Goal: Ask a question: Seek information or help from site administrators or community

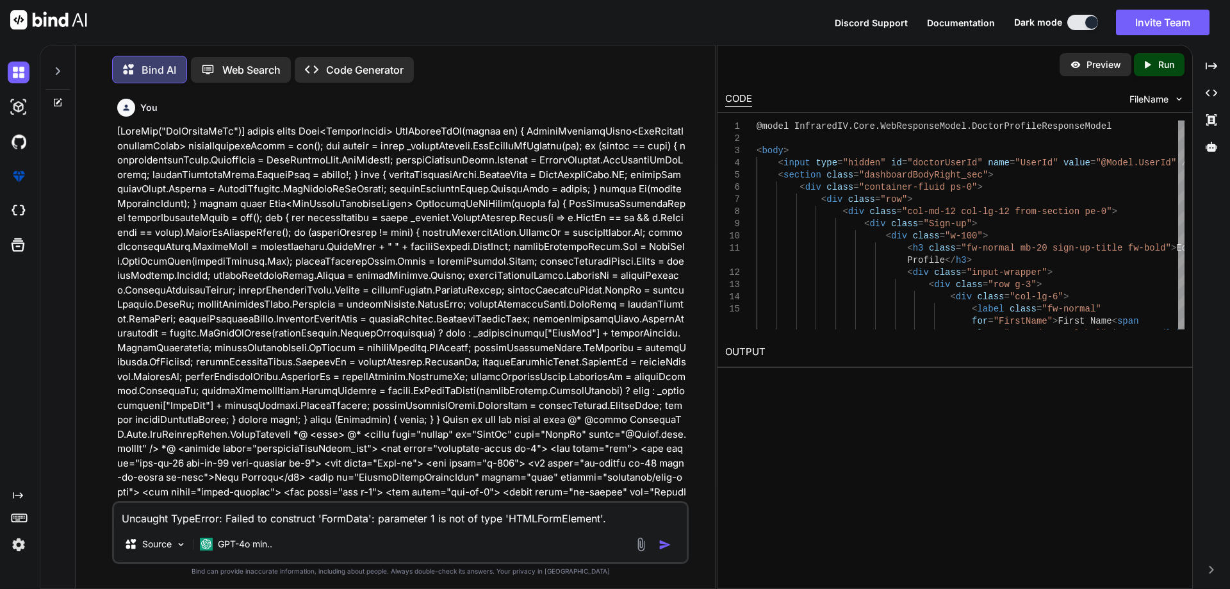
scroll to position [19291, 0]
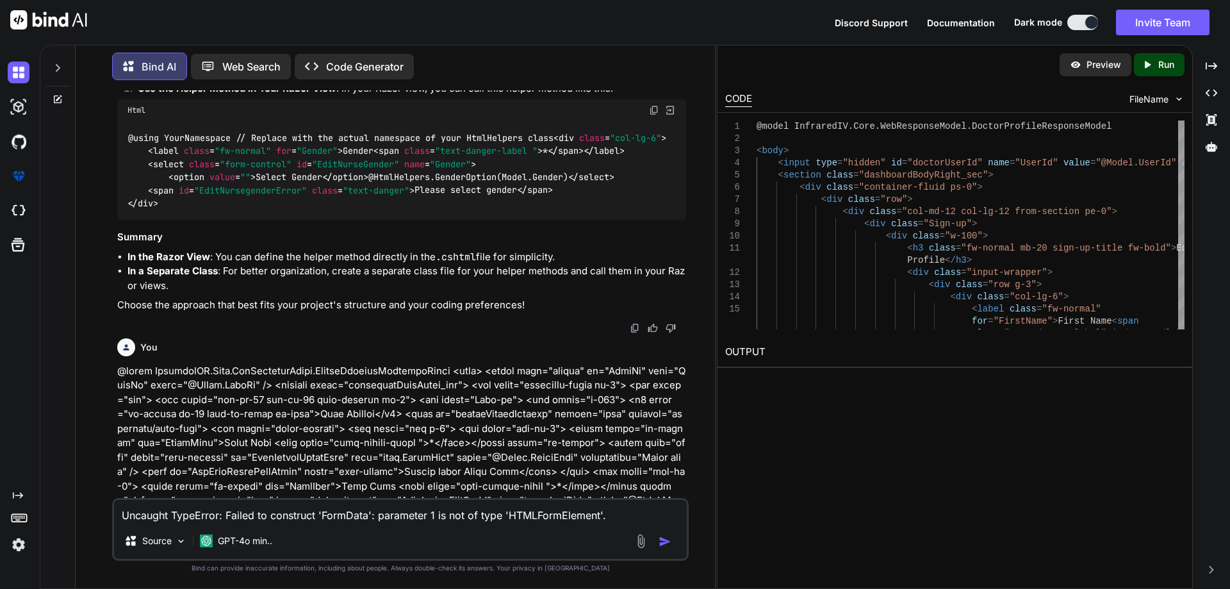
drag, startPoint x: 614, startPoint y: 514, endPoint x: 0, endPoint y: 461, distance: 616.1
click at [0, 461] on div "Created with Pixso. Bind AI Web Search Created with Pixso. Code Generator You B…" at bounding box center [615, 317] width 1230 height 544
type textarea "x"
click at [213, 518] on textarea at bounding box center [400, 511] width 573 height 23
paste textarea "CountryMaster Table CountryName Counrtycode IsActive"
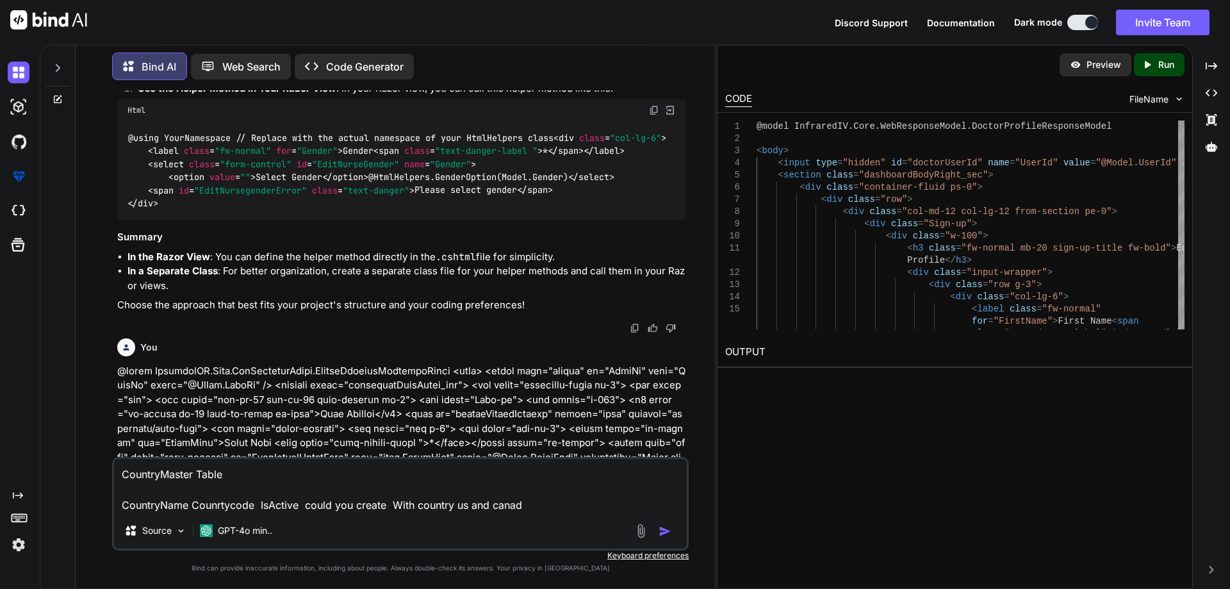
type textarea "CountryMaster Table CountryName Counrtycode IsActive could you create With coun…"
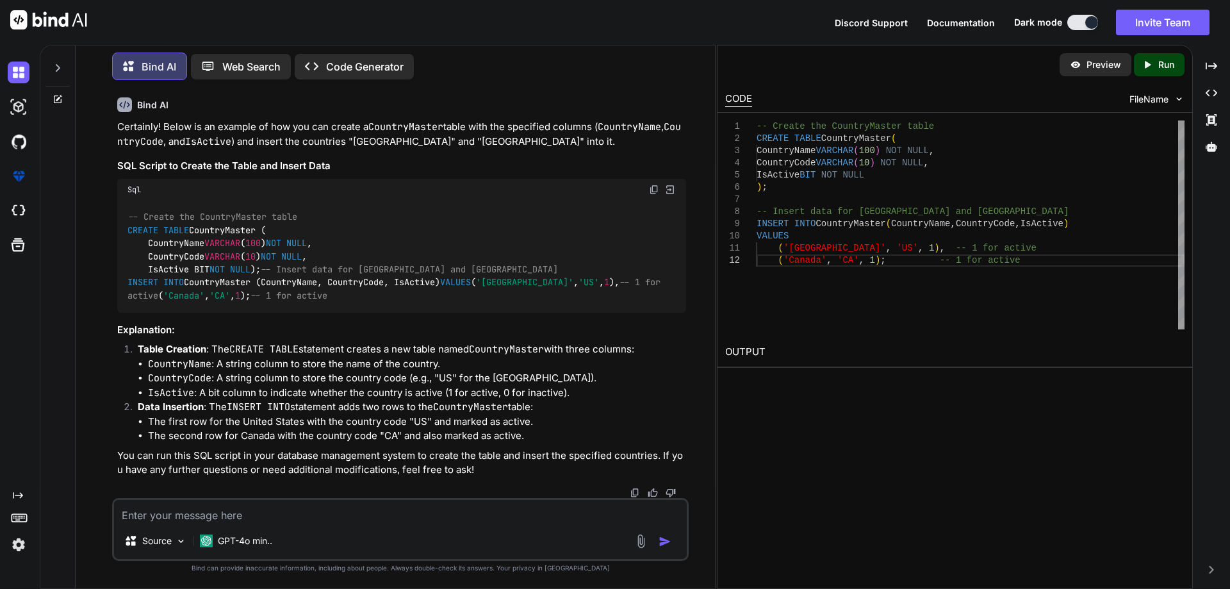
scroll to position [39220, 0]
click at [656, 185] on img at bounding box center [654, 190] width 10 height 10
click at [197, 517] on textarea at bounding box center [400, 511] width 573 height 23
paste textarea "CREATE TABLE CountryMaster ( Id identity (1,1), CountryName VARCHAR(100) NOT NU…"
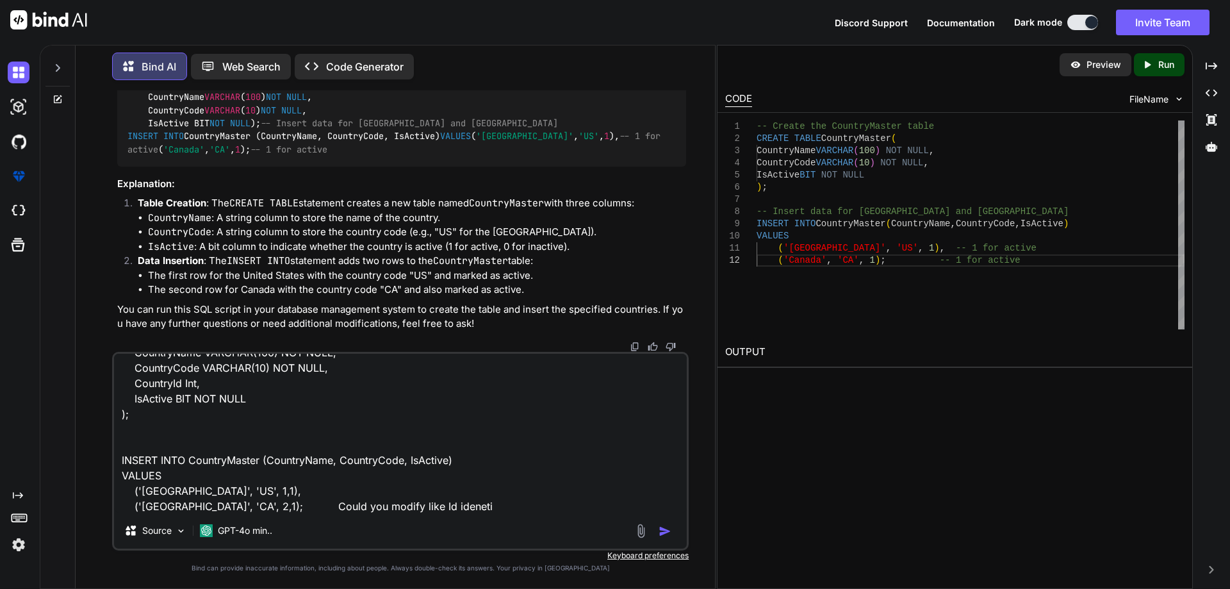
type textarea "CREATE TABLE CountryMaster ( Id identity (1,1), CountryName VARCHAR(100) NOT NU…"
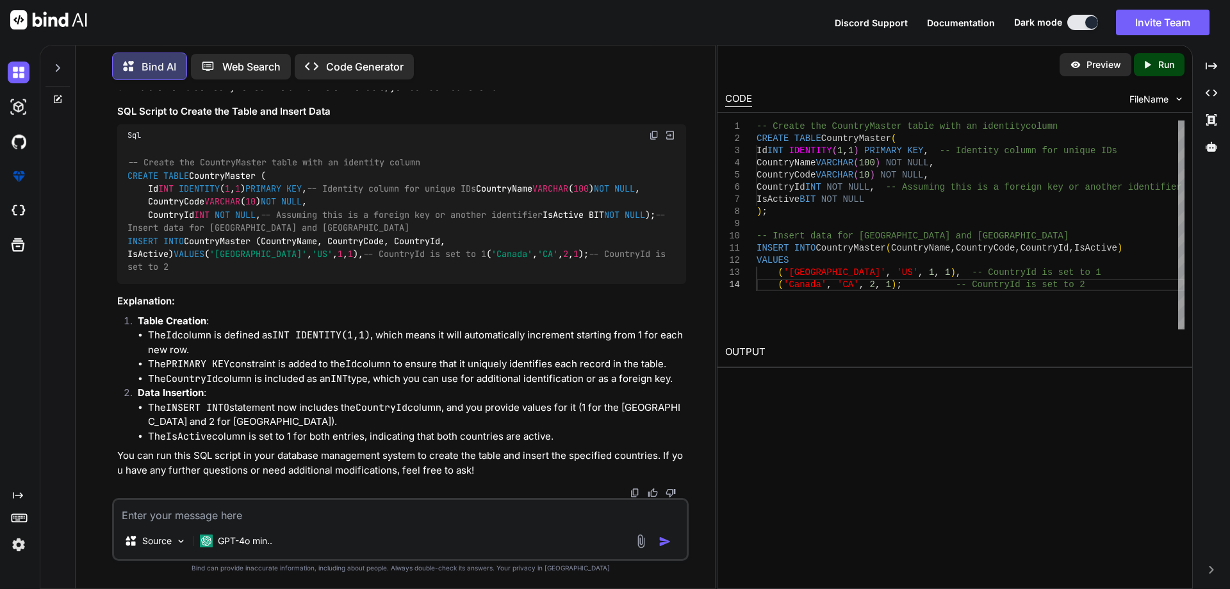
scroll to position [39688, 0]
click at [650, 140] on img at bounding box center [654, 135] width 10 height 10
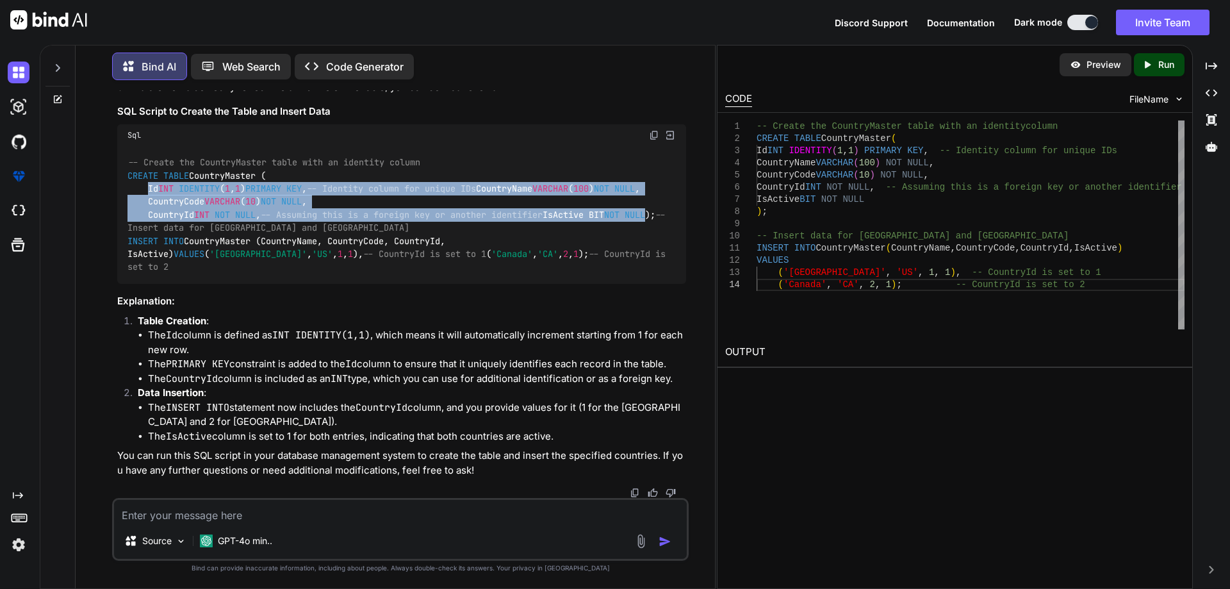
drag, startPoint x: 149, startPoint y: 267, endPoint x: 284, endPoint y: 322, distance: 145.4
click at [284, 285] on div "-- Create the CountryMaster table with an identity column CREATE TABLE CountryM…" at bounding box center [401, 215] width 569 height 138
copy code "Id INT IDENTITY ( 1 , 1 ) PRIMARY KEY , -- Identity column for unique IDs Count…"
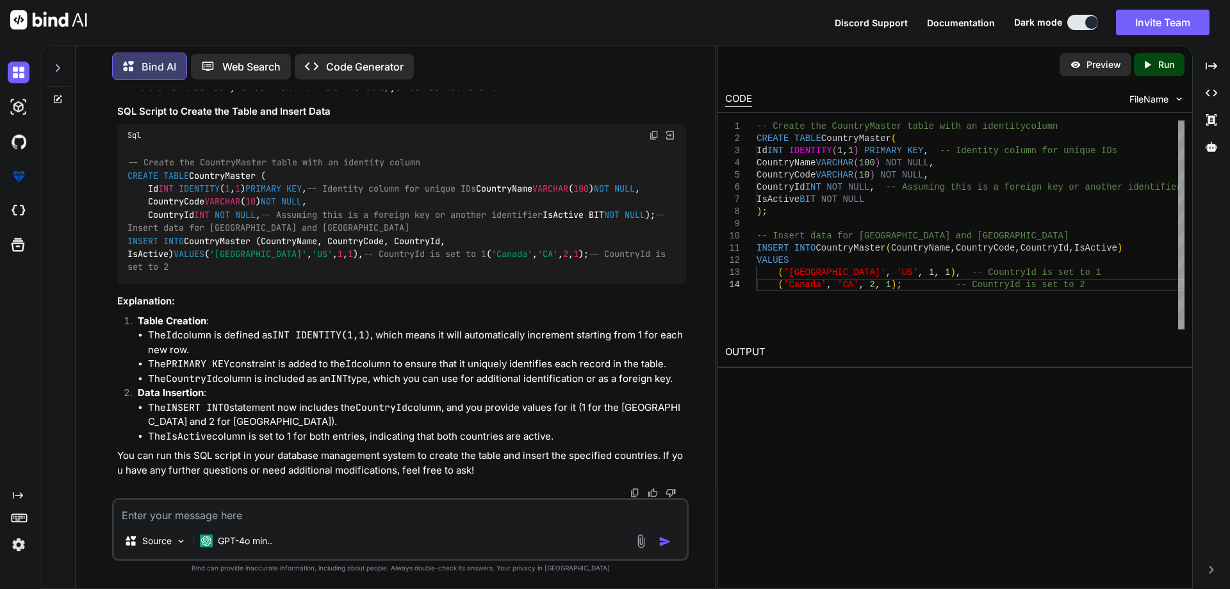
click at [201, 518] on textarea at bounding box center [400, 511] width 573 height 23
paste textarea "Create a table StateMaster with Column Id INT IDENTITY(1,1) PRIMARY KEY, -- Ide…"
type textarea "Create a table StateMaster with Column Id INT IDENTITY(1,1) PRIMARY KEY, -- Ide…"
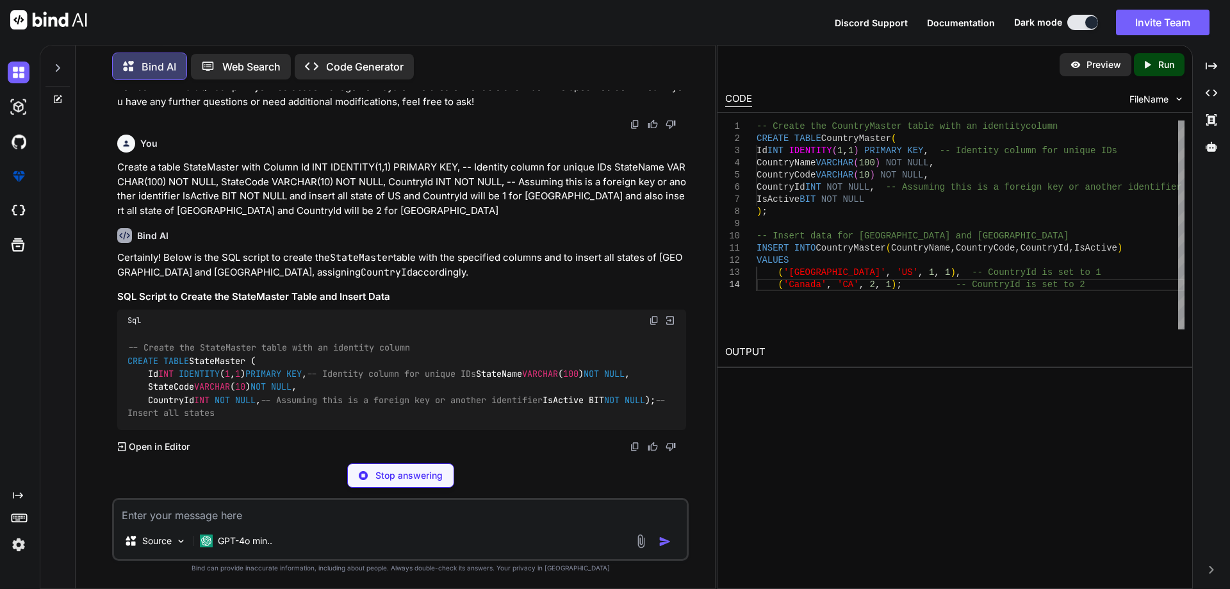
scroll to position [40254, 0]
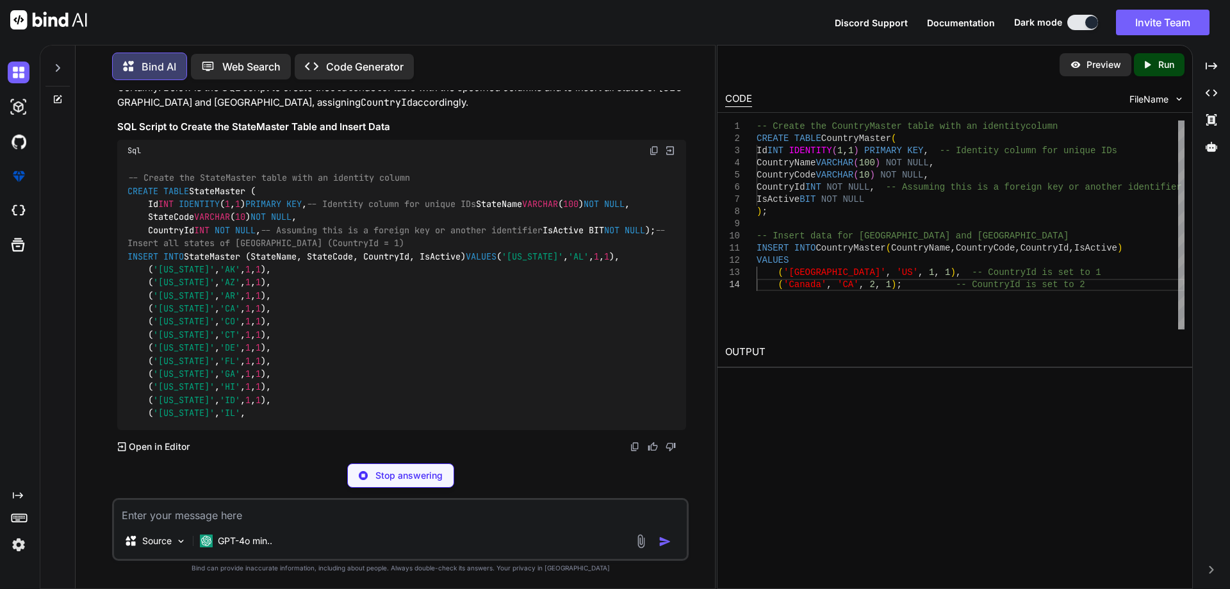
drag, startPoint x: 143, startPoint y: 390, endPoint x: 129, endPoint y: 306, distance: 85.0
click at [129, 306] on div "-- Create the StateMaster table with an identity column CREATE TABLE StateMaste…" at bounding box center [401, 295] width 569 height 269
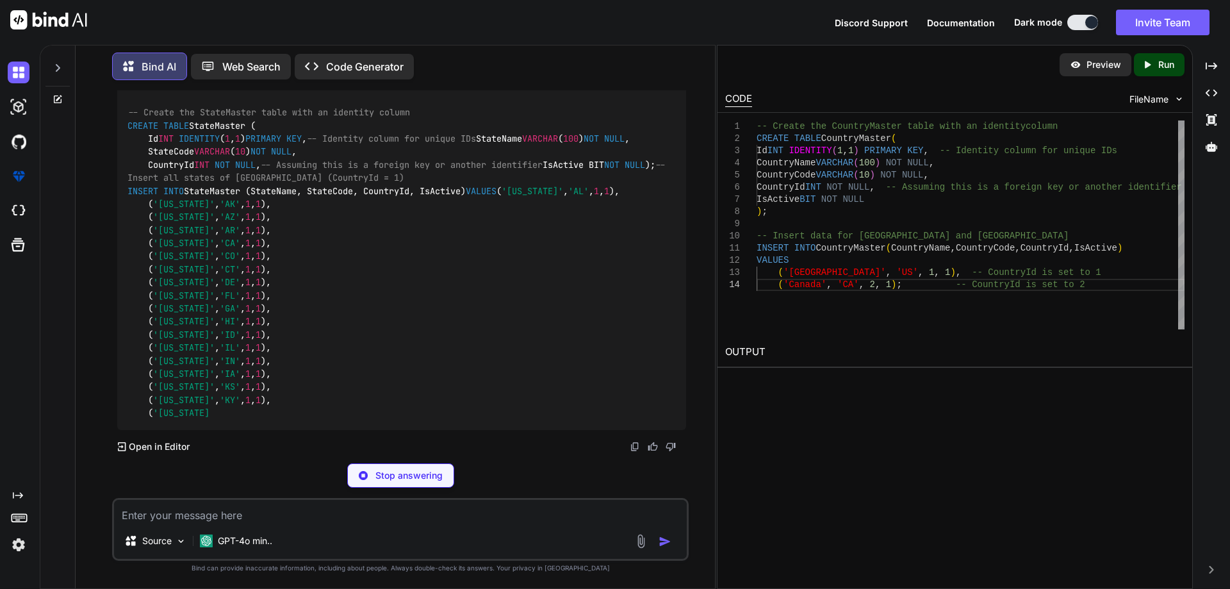
copy code "CREATE TABLE StateMaster ( Id INT IDENTITY ( 1 , 1 ) PRIMARY KEY , -- Identity …"
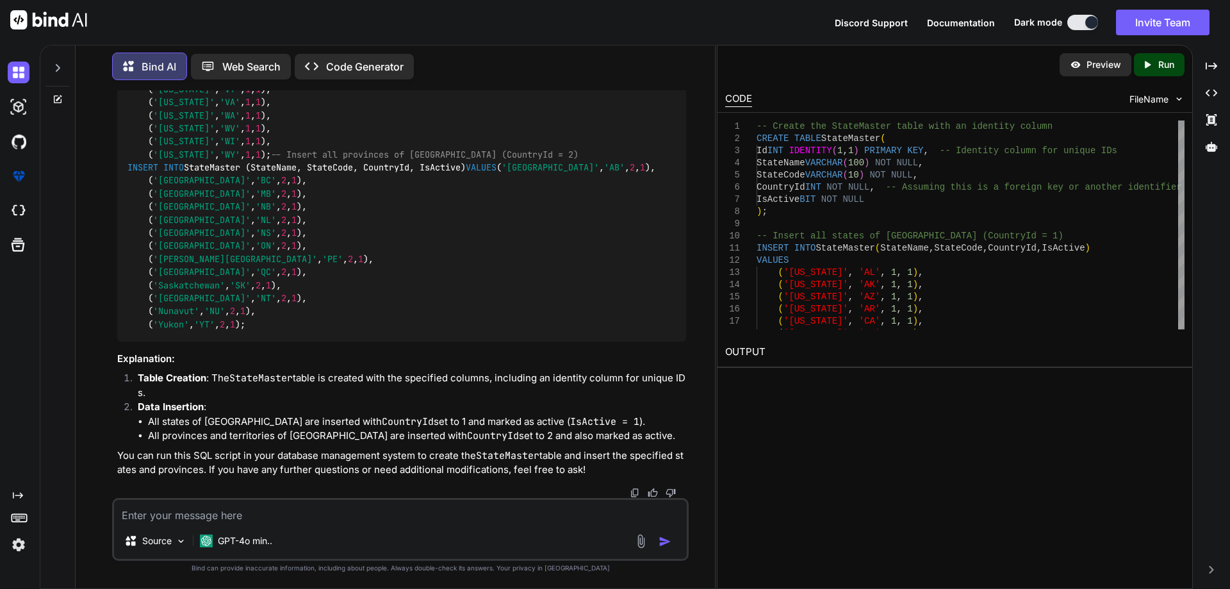
scroll to position [39805, 0]
copy code "CountryMaster"
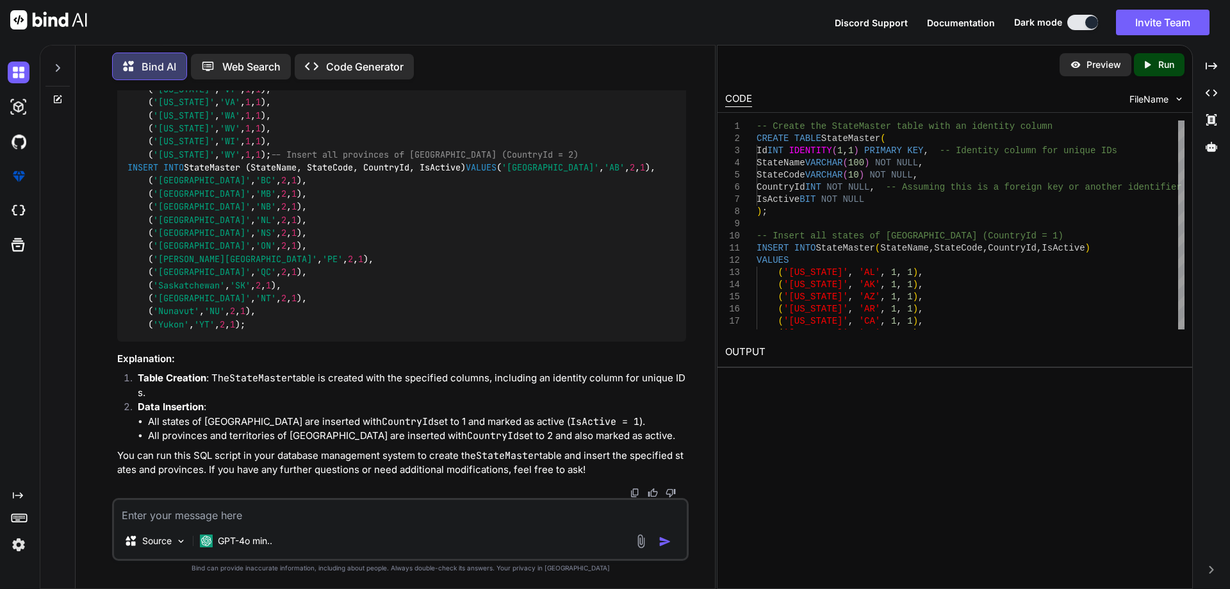
copy code "StateMaster"
drag, startPoint x: 128, startPoint y: 103, endPoint x: 163, endPoint y: 119, distance: 38.7
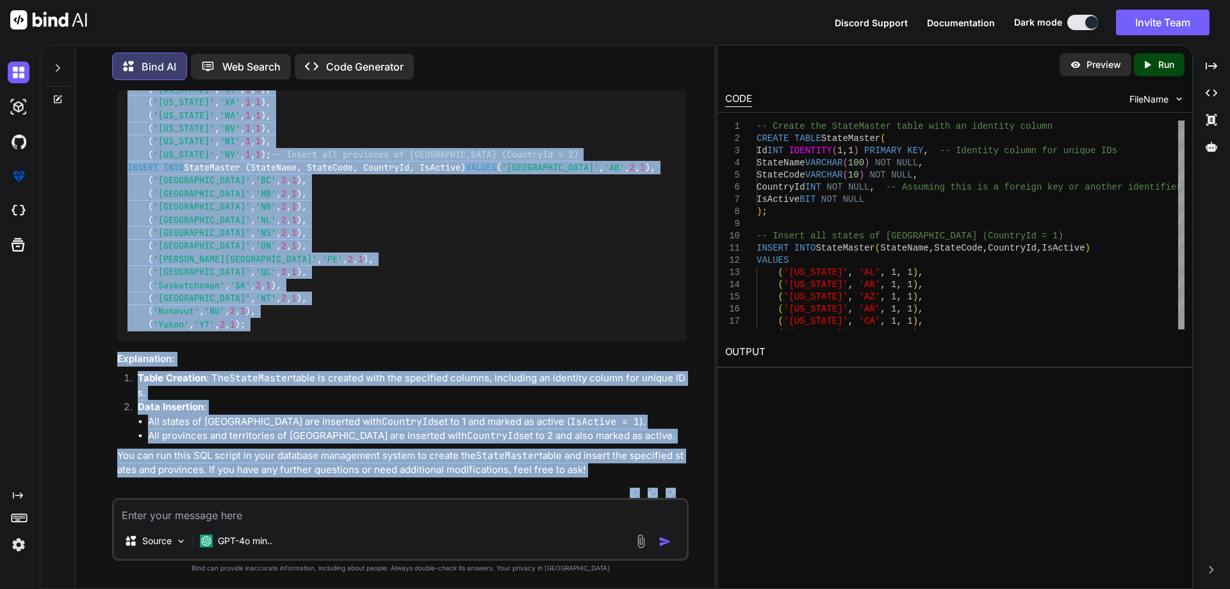
scroll to position [41225, 0]
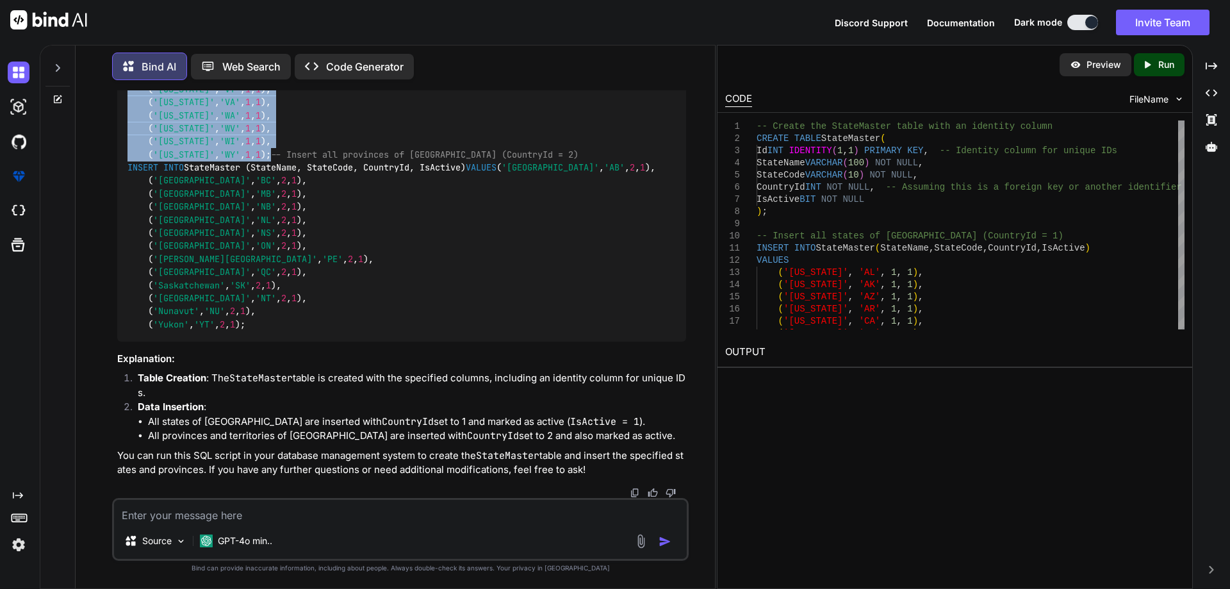
drag, startPoint x: 125, startPoint y: 119, endPoint x: 282, endPoint y: 124, distance: 157.1
copy code "INSERT INTO StateMaster (StateName, StateCode, CountryId, IsActive) VALUES ( '[…"
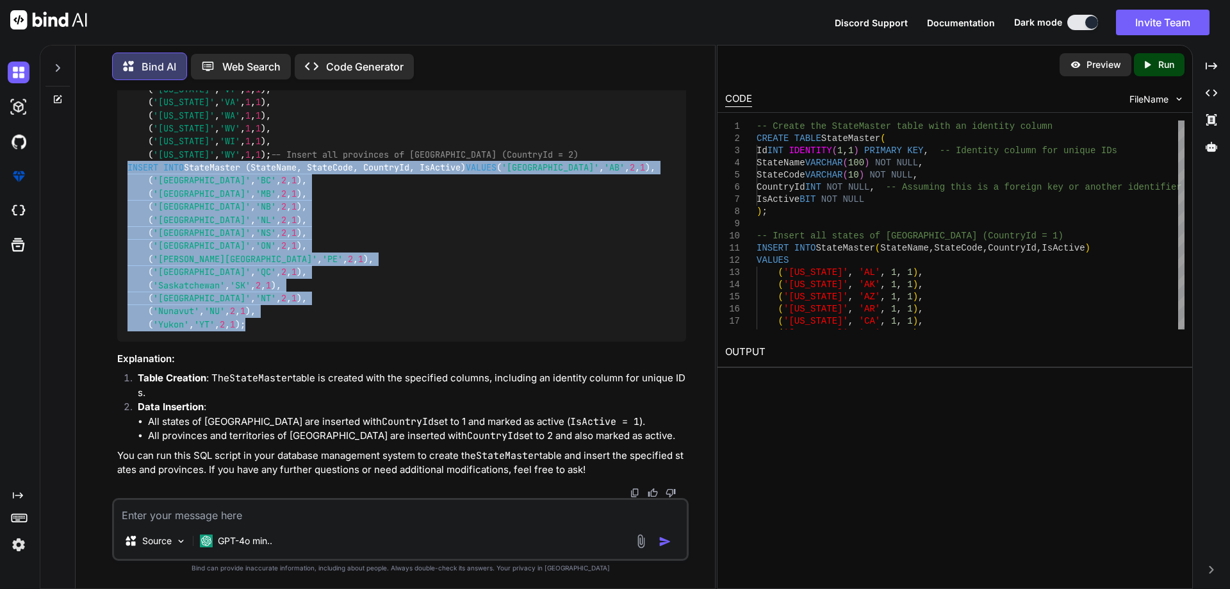
drag, startPoint x: 127, startPoint y: 161, endPoint x: 308, endPoint y: 354, distance: 265.2
copy code "INSERT INTO StateMaster (StateName, StateCode, CountryId, IsActive) VALUES ( '[…"
